Goal: Communication & Community: Ask a question

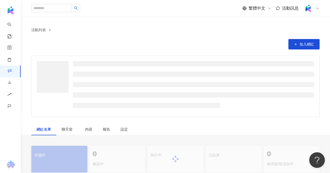
scroll to position [52, 0]
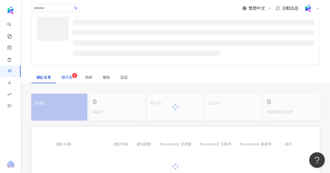
click at [62, 78] on span "聊天室 1" at bounding box center [67, 78] width 13 height 4
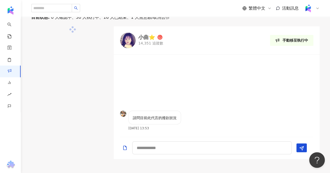
scroll to position [97, 0]
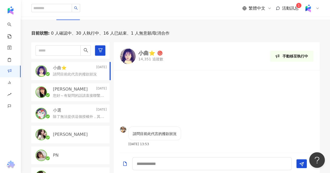
click at [89, 92] on div "您好～有疑問的話請直接聯繫與您接洽的專員可以更迅速得到解答唷！謝謝您～" at bounding box center [80, 95] width 54 height 6
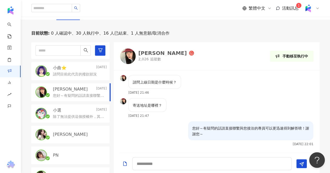
click at [86, 101] on div "陳頤 2025/7/10 您好～有疑問的話請直接聯繫與您接洽的專員可以更迅速得到解答唷！謝謝您～" at bounding box center [70, 92] width 78 height 18
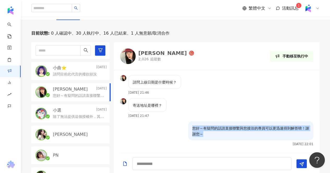
drag, startPoint x: 205, startPoint y: 134, endPoint x: 192, endPoint y: 128, distance: 14.0
click at [192, 129] on p "您好～有疑問的話請直接聯繫與您接洽的專員可以更迅速得到解答唷！謝謝您～" at bounding box center [250, 131] width 117 height 11
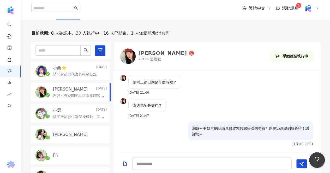
click at [87, 70] on div "小曲⭐️ Today" at bounding box center [80, 68] width 54 height 6
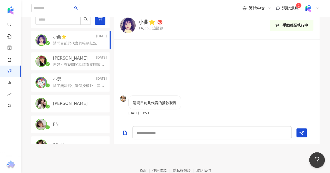
scroll to position [156, 0]
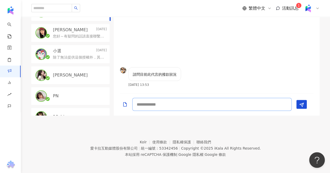
click at [158, 106] on textarea at bounding box center [211, 104] width 159 height 13
type textarea "*"
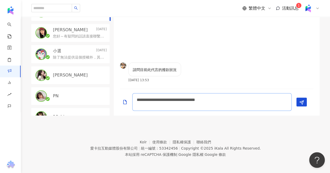
scroll to position [0, 0]
click at [276, 69] on div "請問目前此代言的撥款狀況 2025/8/18 13:53" at bounding box center [217, 74] width 206 height 23
drag, startPoint x: 217, startPoint y: 101, endPoint x: 237, endPoint y: 109, distance: 21.6
click at [237, 109] on textarea "**********" at bounding box center [211, 102] width 159 height 18
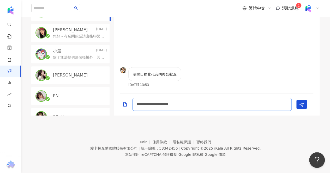
scroll to position [0, 0]
type textarea "**********"
